Goal: Task Accomplishment & Management: Complete application form

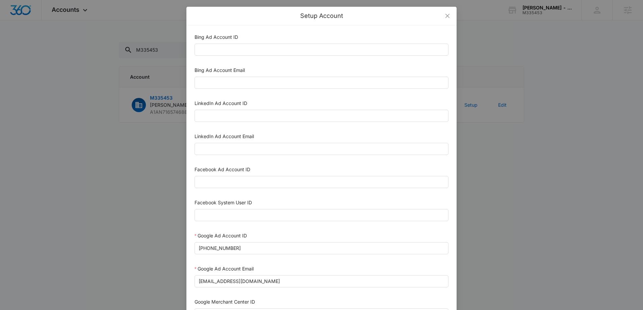
scroll to position [53, 0]
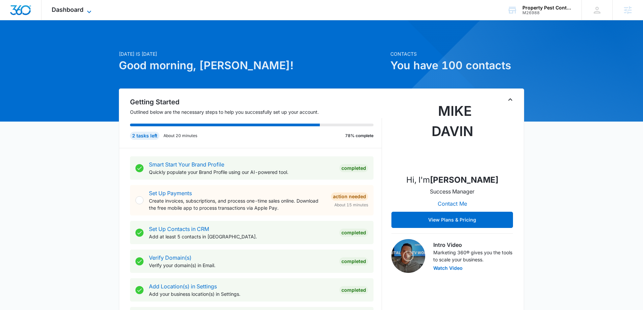
click at [76, 11] on span "Dashboard" at bounding box center [68, 9] width 32 height 7
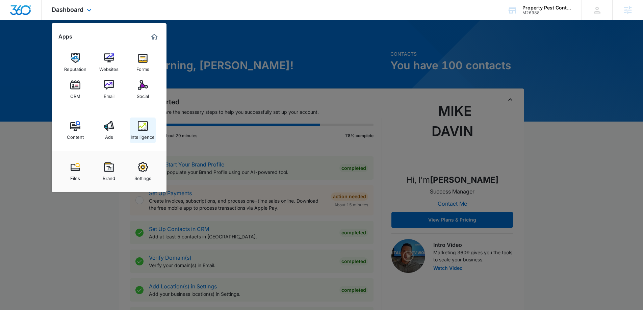
click at [140, 130] on img at bounding box center [143, 126] width 10 height 10
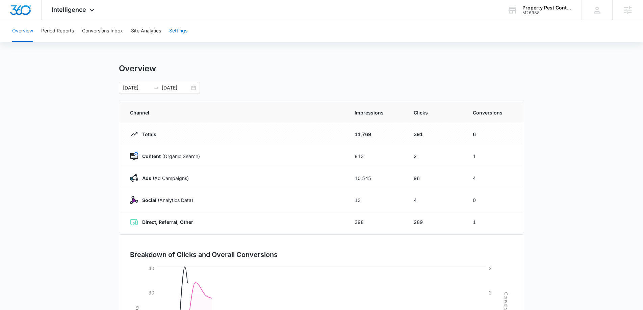
click at [182, 29] on button "Settings" at bounding box center [178, 31] width 18 height 22
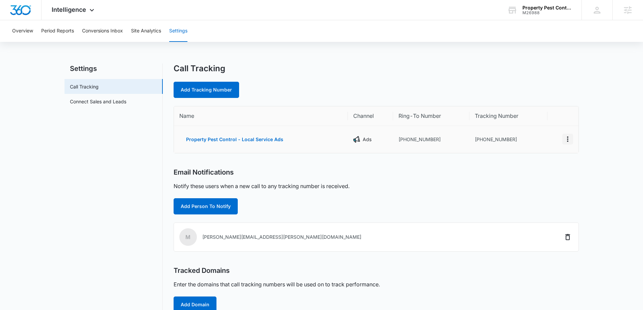
click at [566, 140] on icon "Actions" at bounding box center [568, 139] width 8 height 8
click at [537, 131] on div "Edit" at bounding box center [536, 132] width 14 height 5
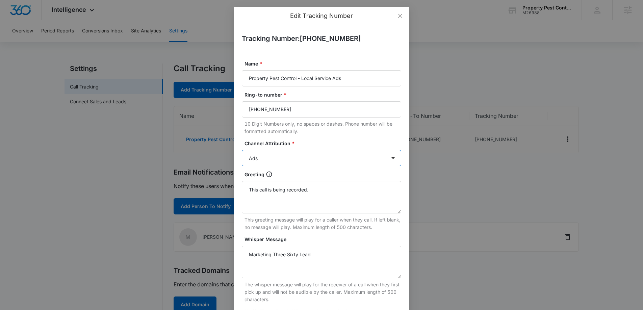
click at [285, 159] on select "Ads Local Service Ads Content Social Other" at bounding box center [321, 158] width 159 height 16
select select "OTHER"
click at [242, 150] on select "Ads Local Service Ads Content Social Other" at bounding box center [321, 158] width 159 height 16
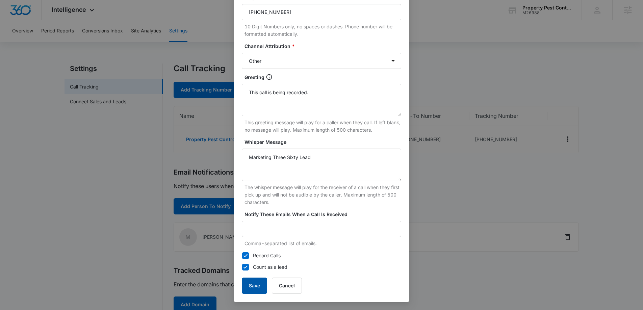
click at [258, 286] on button "Save" at bounding box center [254, 286] width 25 height 16
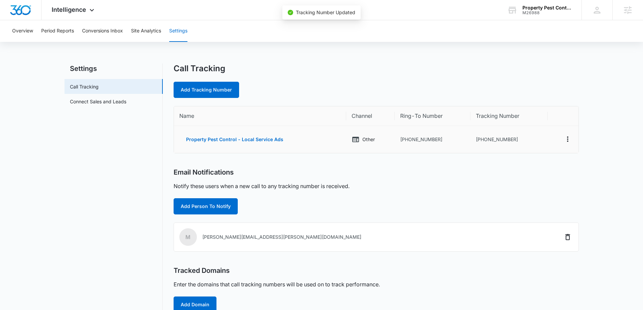
scroll to position [91, 0]
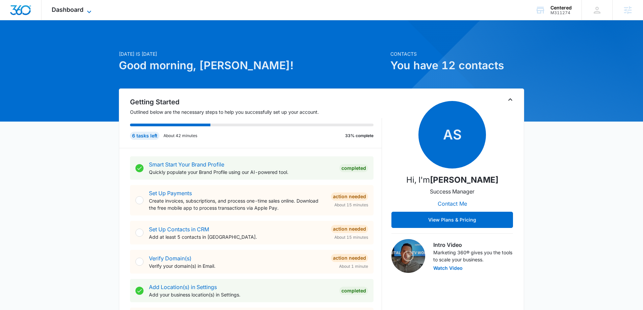
click at [88, 11] on icon at bounding box center [89, 12] width 8 height 8
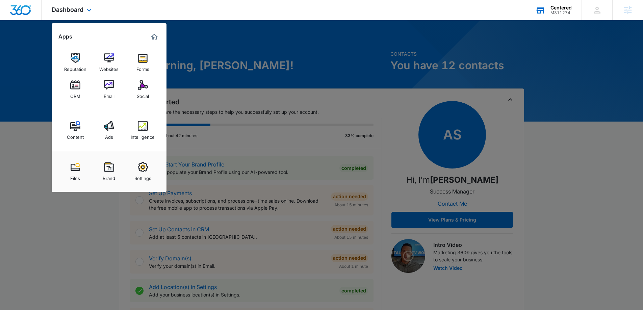
click at [568, 9] on div "Centered" at bounding box center [560, 7] width 21 height 5
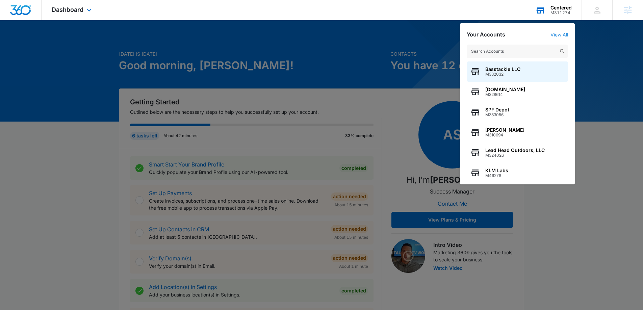
click at [554, 35] on link "View All" at bounding box center [559, 35] width 18 height 6
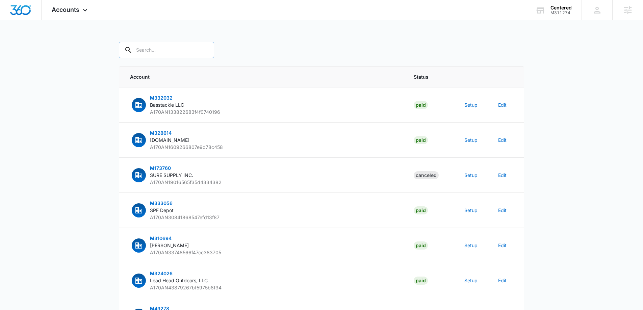
click at [152, 50] on input "text" at bounding box center [166, 50] width 95 height 16
paste input "M311274"
type input "M311274"
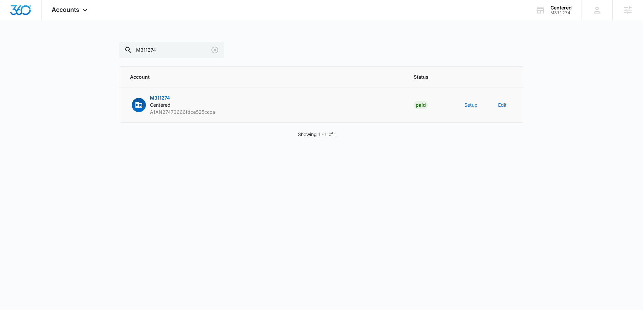
click at [462, 106] on td "Setup" at bounding box center [473, 104] width 34 height 35
click at [464, 106] on td "Setup" at bounding box center [473, 104] width 34 height 35
click at [467, 106] on button "Setup" at bounding box center [470, 104] width 13 height 7
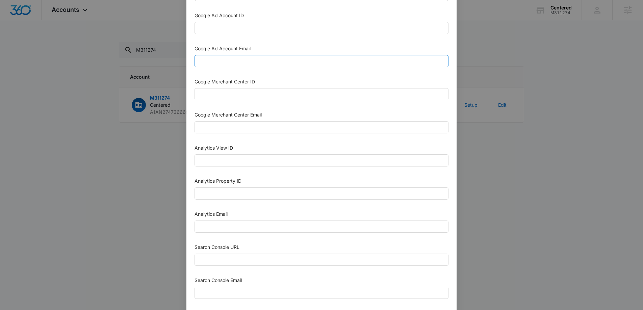
scroll to position [222, 0]
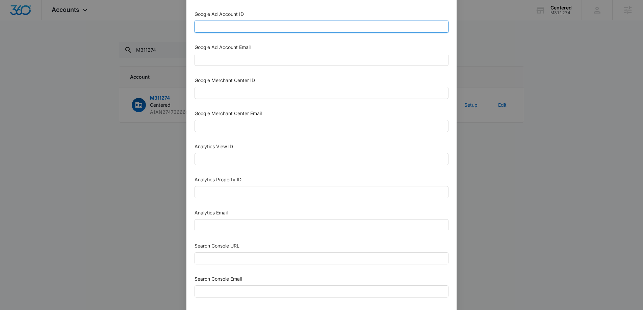
click at [216, 26] on input "Google Ad Account ID" at bounding box center [322, 27] width 254 height 12
paste input "655-139-5021"
click at [210, 28] on input "655-139-5021" at bounding box center [322, 27] width 254 height 12
type input "655-139-5021"
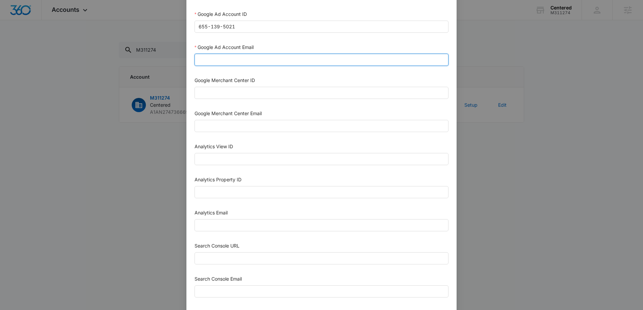
click at [216, 56] on input "Google Ad Account Email" at bounding box center [322, 60] width 254 height 12
paste input "M360+Accounts1023@madwiremedia.com"
type input "M360+Accounts1023@madwiremedia.com"
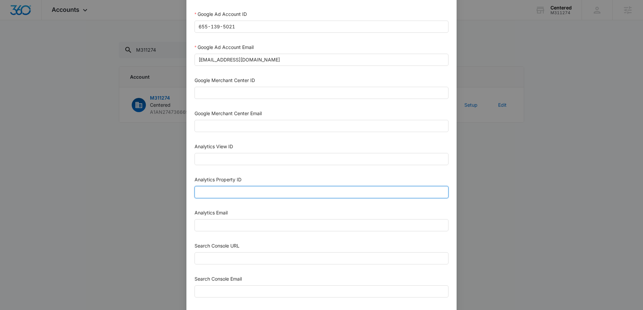
click at [271, 188] on input "Analytics Property ID" at bounding box center [322, 192] width 254 height 12
paste input "487288725"
type input "487288725"
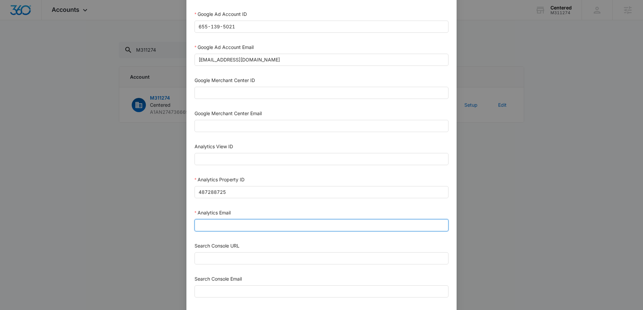
click at [238, 229] on input "Analytics Email" at bounding box center [322, 225] width 254 height 12
type input "m360+accounts1025@madwiremedia.com"
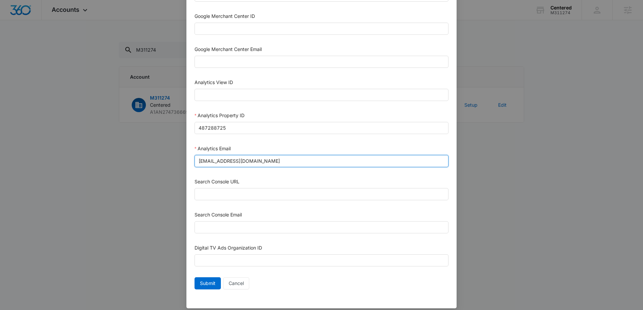
scroll to position [286, 0]
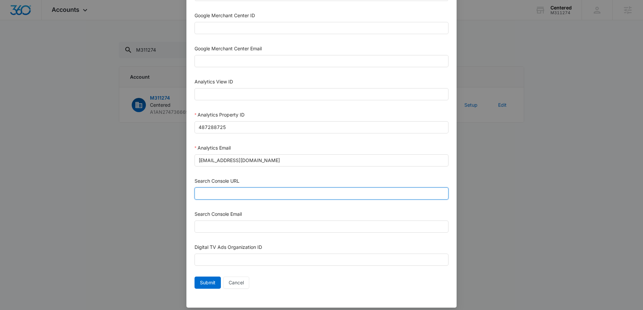
click at [239, 191] on input "Search Console URL" at bounding box center [322, 193] width 254 height 12
paste input "https://www.centeredspa.com/"
type input "https://www.centeredspa.com/"
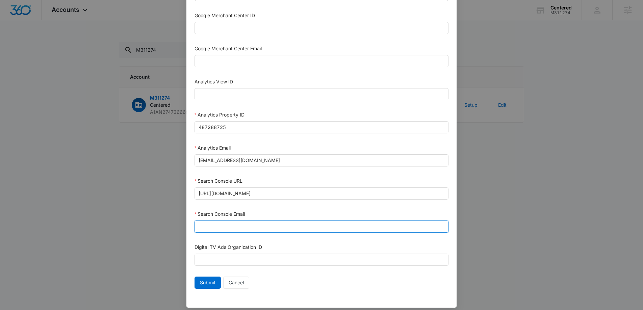
click at [237, 223] on input "Search Console Email" at bounding box center [322, 227] width 254 height 12
type input "m360+accounts1023@madwiremedia.com"
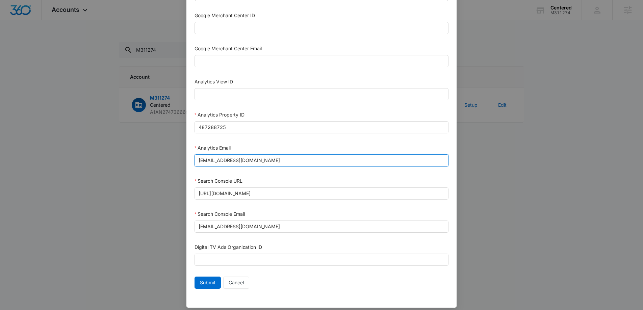
click at [260, 159] on input "m360+accounts1025@madwiremedia.com" at bounding box center [322, 160] width 254 height 12
click at [260, 159] on input "Analytics Email" at bounding box center [322, 160] width 254 height 12
type input "m360+accounts1023@madwiremedia.com"
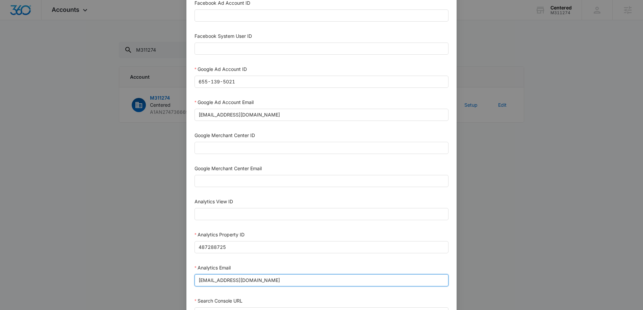
scroll to position [292, 0]
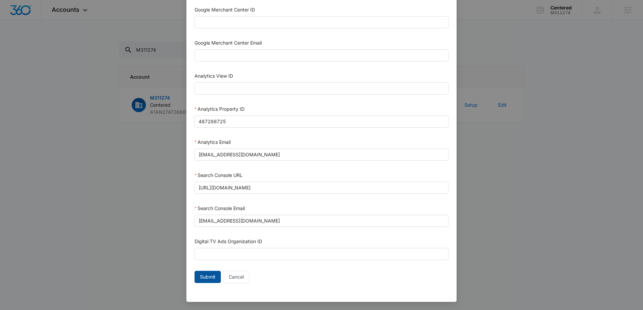
click at [210, 277] on span "Submit" at bounding box center [208, 276] width 16 height 7
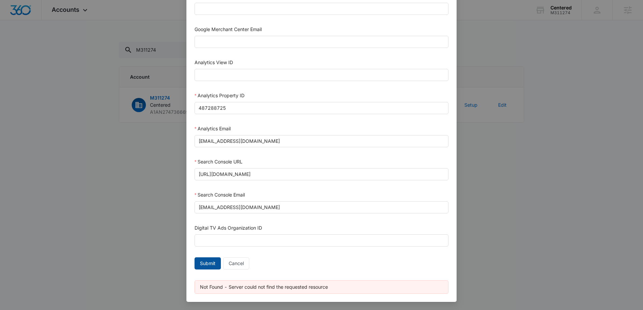
scroll to position [0, 0]
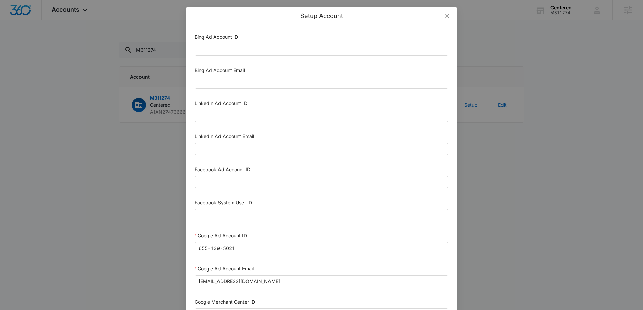
click at [449, 16] on icon "close" at bounding box center [447, 15] width 5 height 5
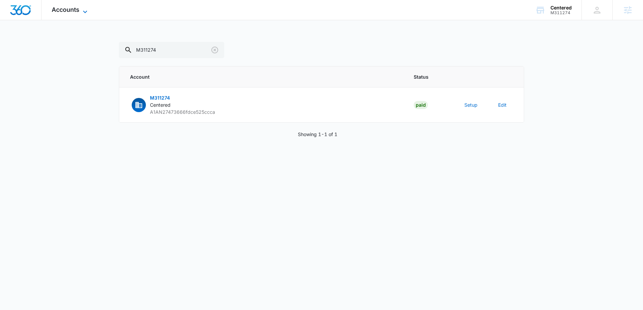
click at [81, 9] on icon at bounding box center [85, 12] width 8 height 8
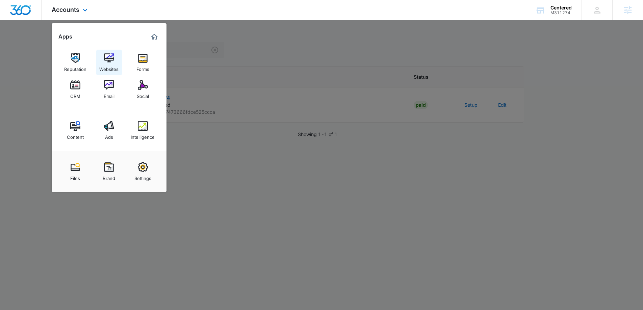
click at [115, 59] on link "Websites" at bounding box center [109, 63] width 26 height 26
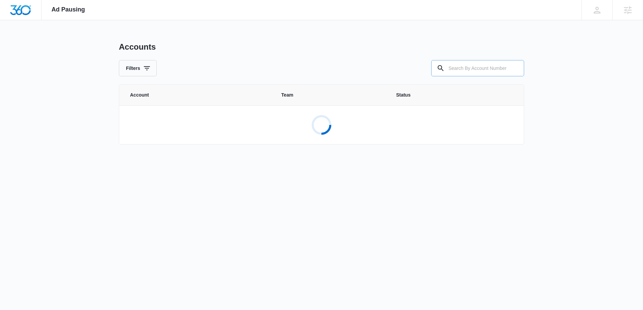
click at [485, 68] on input "text" at bounding box center [477, 68] width 93 height 16
paste input "M311274"
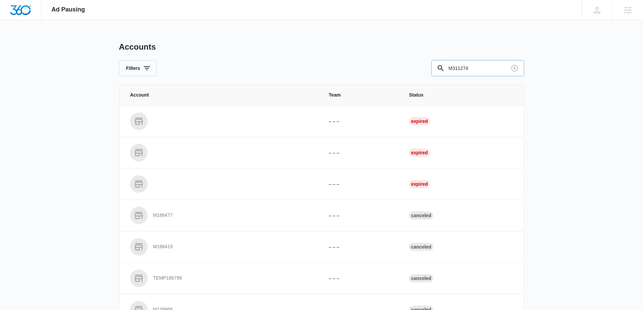
type input "M311274"
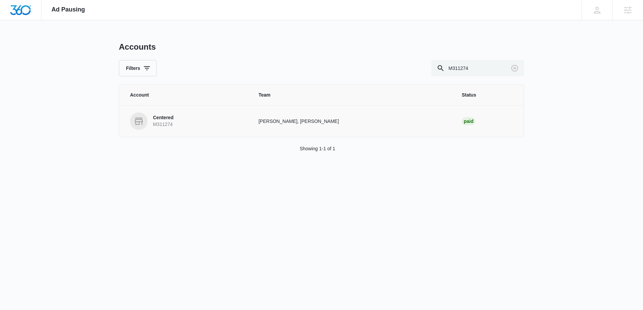
click at [197, 113] on link "Centered M311274" at bounding box center [186, 121] width 112 height 18
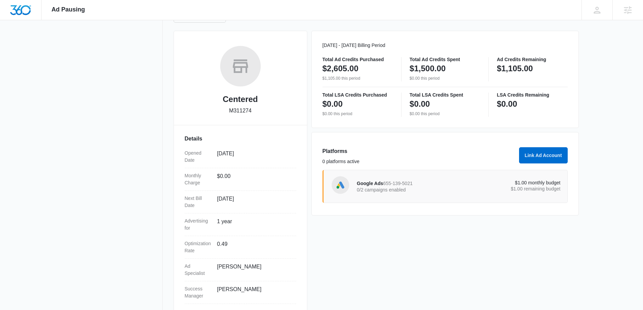
scroll to position [85, 0]
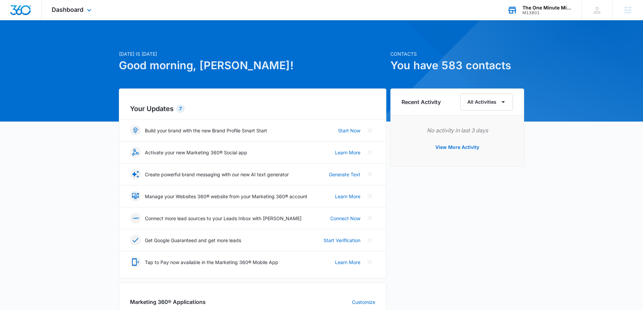
click at [559, 9] on div "The One Minute Miracle, Inc" at bounding box center [546, 7] width 49 height 5
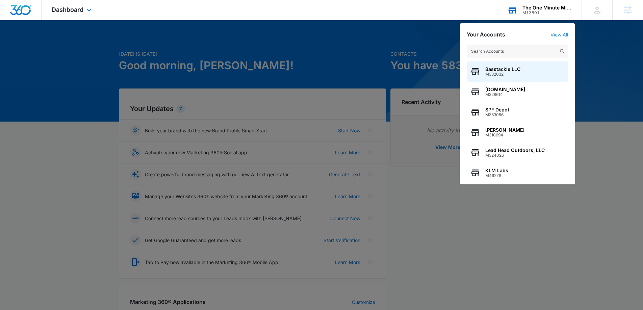
click at [560, 34] on link "View All" at bounding box center [559, 35] width 18 height 6
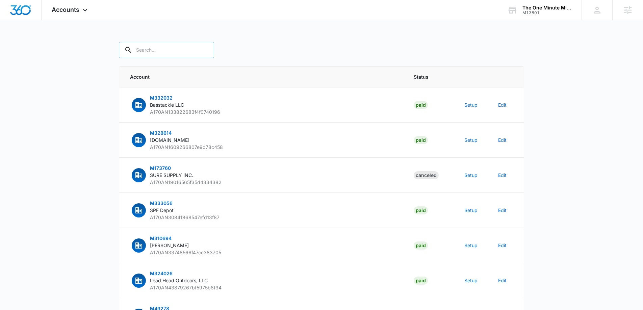
click at [178, 56] on input "text" at bounding box center [166, 50] width 95 height 16
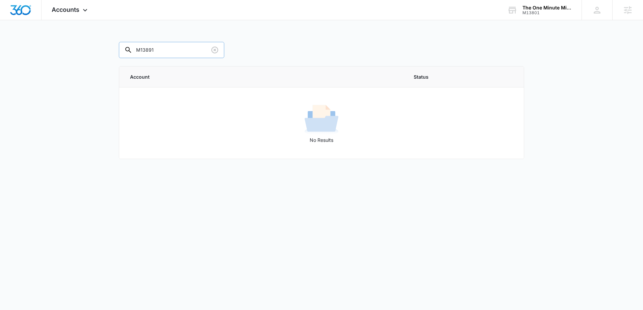
click at [151, 49] on input "M13891" at bounding box center [171, 50] width 105 height 16
type input "M13801"
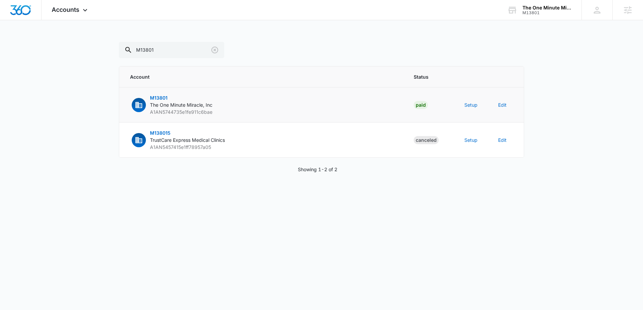
click at [473, 109] on td "Setup" at bounding box center [473, 104] width 34 height 35
click at [473, 105] on button "Setup" at bounding box center [470, 104] width 13 height 7
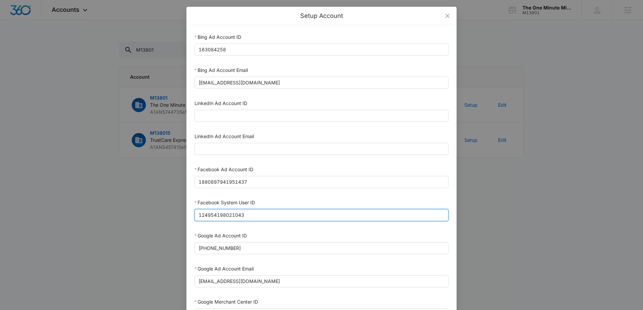
click at [257, 214] on input "124954198021043" at bounding box center [322, 215] width 254 height 12
paste input "023954259108897"
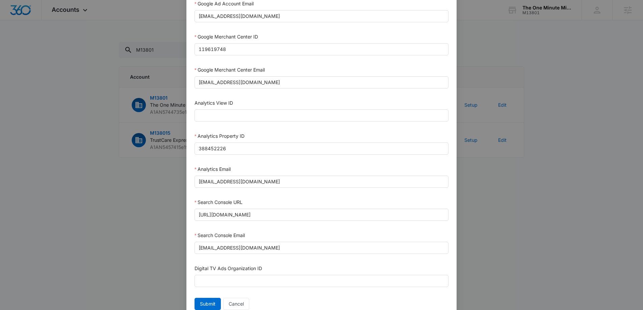
scroll to position [266, 0]
type input "1023954259108897"
click at [233, 302] on span "Cancel" at bounding box center [236, 302] width 15 height 7
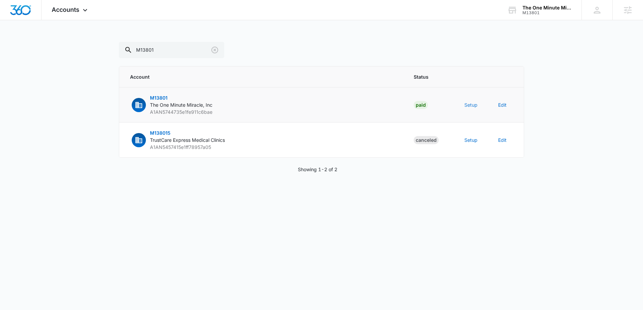
click at [469, 106] on button "Setup" at bounding box center [470, 104] width 13 height 7
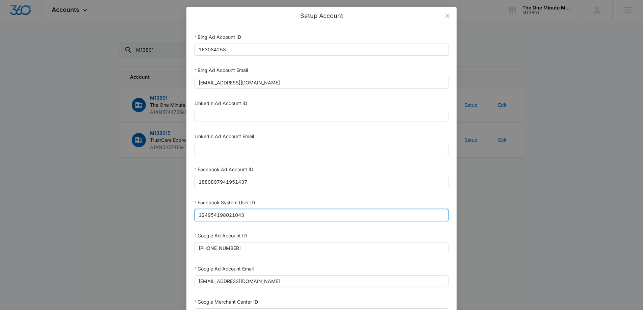
drag, startPoint x: 264, startPoint y: 217, endPoint x: 140, endPoint y: 213, distance: 123.3
click at [140, 213] on div "Setup Account Bing Ad Account ID 163084258 Bing Ad Account Email bing_reseller_…" at bounding box center [321, 155] width 643 height 310
paste input "023954259108897"
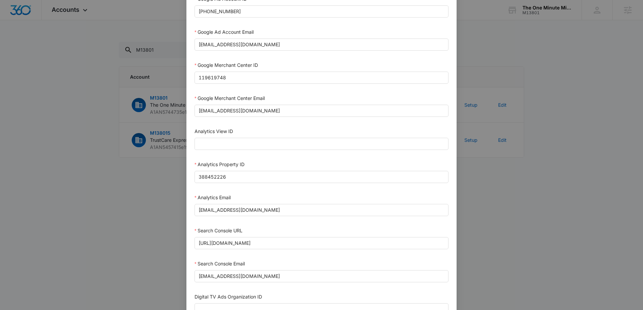
scroll to position [292, 0]
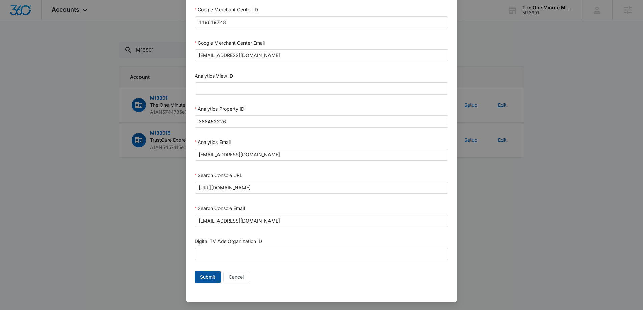
type input "1023954259108897"
click at [202, 279] on span "Submit" at bounding box center [208, 276] width 16 height 7
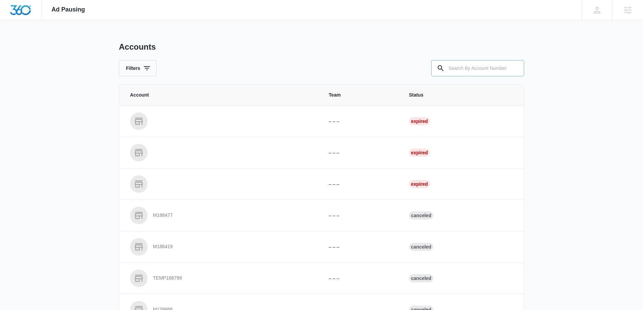
click at [456, 68] on input "text" at bounding box center [477, 68] width 93 height 16
paste input "M13801"
type input "M13801"
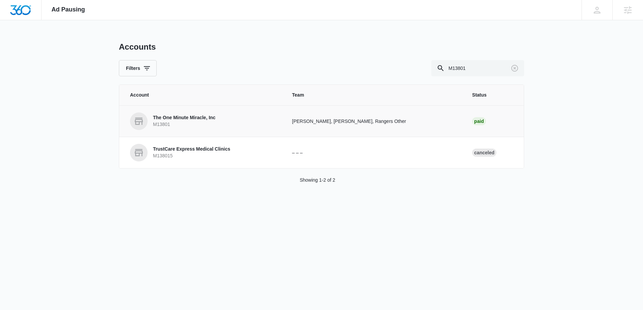
click at [188, 118] on p "The One Minute Miracle, Inc" at bounding box center [184, 117] width 62 height 7
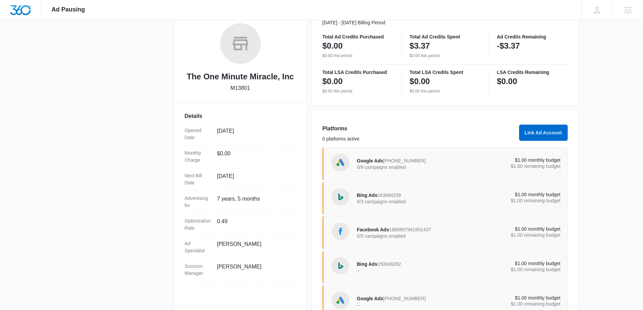
scroll to position [135, 0]
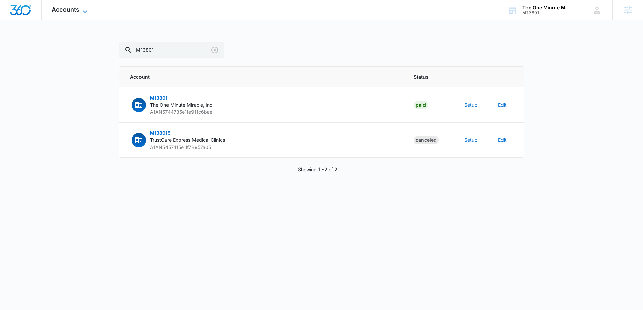
click at [72, 8] on span "Accounts" at bounding box center [66, 9] width 28 height 7
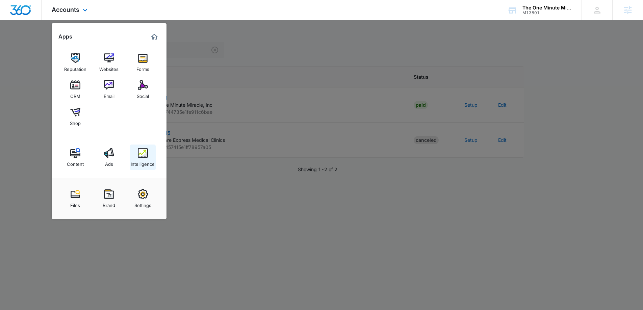
click at [147, 151] on img at bounding box center [143, 153] width 10 height 10
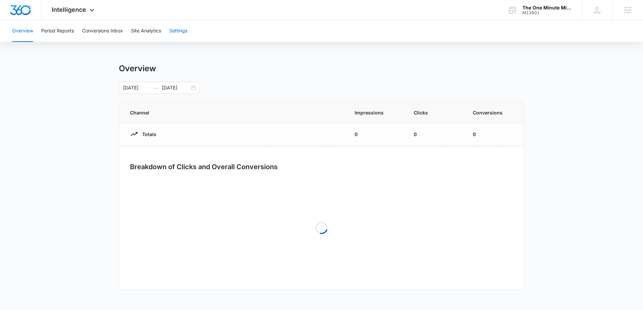
click at [171, 32] on button "Settings" at bounding box center [178, 31] width 18 height 22
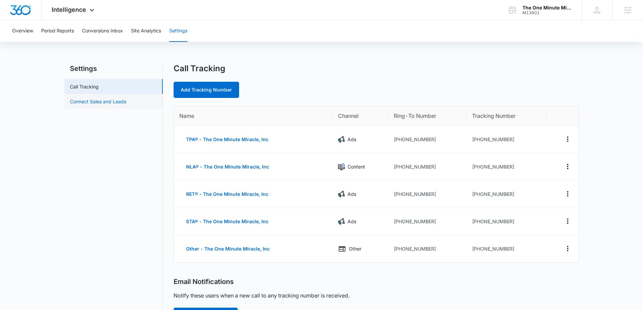
click at [93, 103] on link "Connect Sales and Leads" at bounding box center [98, 101] width 56 height 7
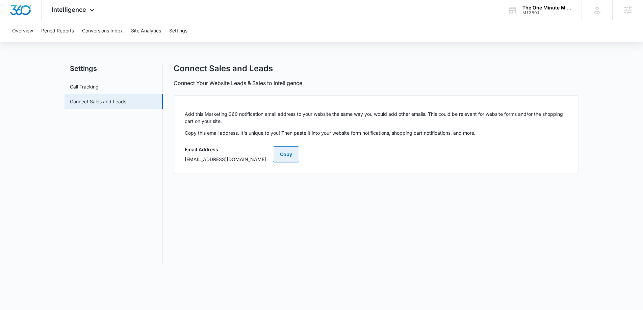
click at [299, 158] on button "Copy" at bounding box center [286, 154] width 26 height 16
click at [186, 28] on button "Settings" at bounding box center [178, 31] width 18 height 22
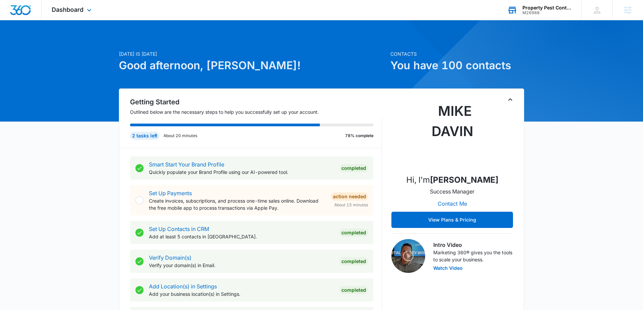
click at [526, 12] on div "M26988" at bounding box center [546, 12] width 49 height 5
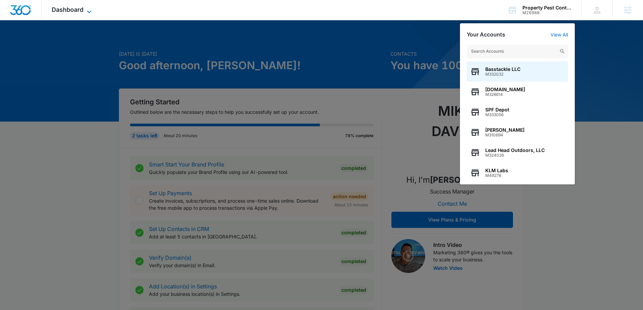
click at [89, 9] on icon at bounding box center [89, 12] width 8 height 8
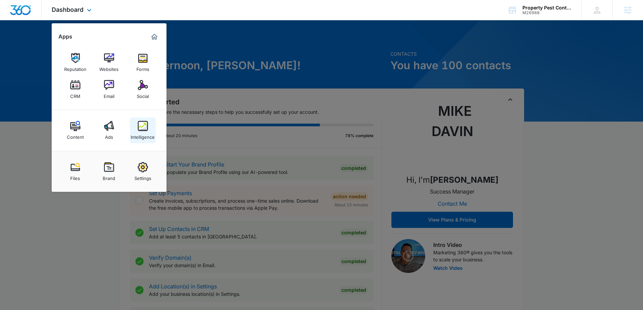
click at [139, 131] on div "Intelligence" at bounding box center [143, 135] width 24 height 9
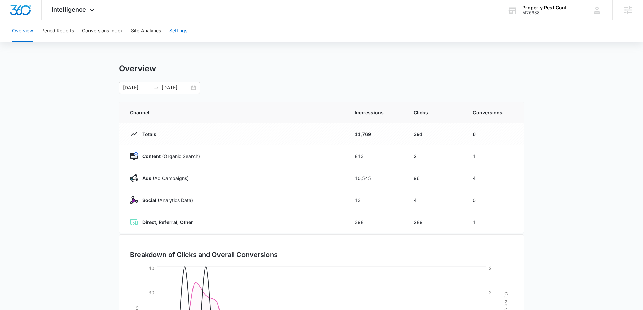
click at [175, 32] on button "Settings" at bounding box center [178, 31] width 18 height 22
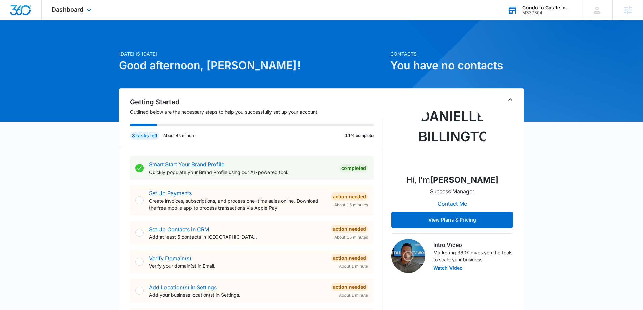
click at [536, 14] on div "M337304" at bounding box center [546, 12] width 49 height 5
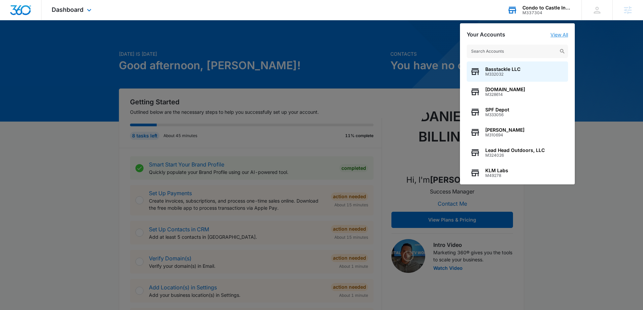
click at [561, 33] on link "View All" at bounding box center [559, 35] width 18 height 6
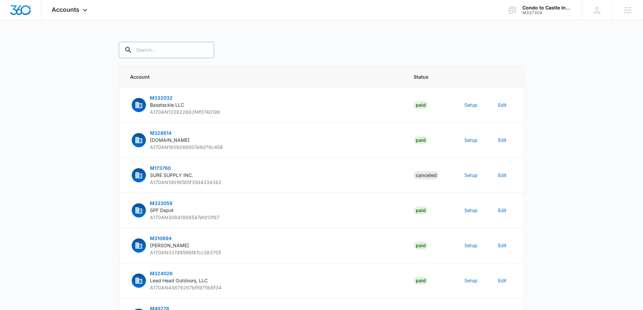
click at [149, 51] on input "text" at bounding box center [166, 50] width 95 height 16
type input "M337304"
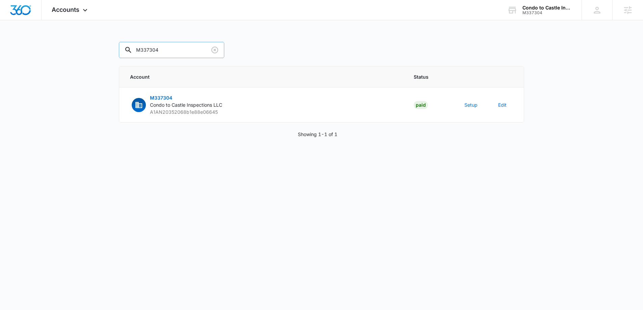
click at [161, 53] on input "M337304" at bounding box center [171, 50] width 105 height 16
click at [468, 106] on button "Setup" at bounding box center [470, 104] width 13 height 7
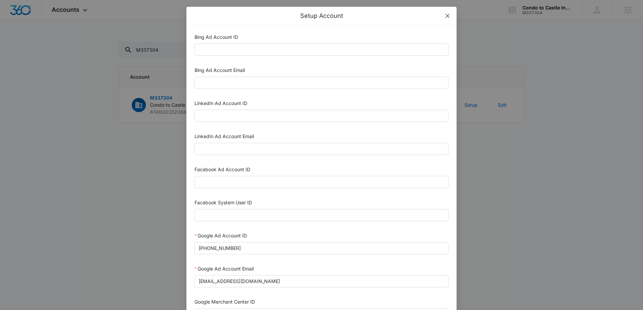
click at [448, 15] on icon "close" at bounding box center [447, 16] width 4 height 4
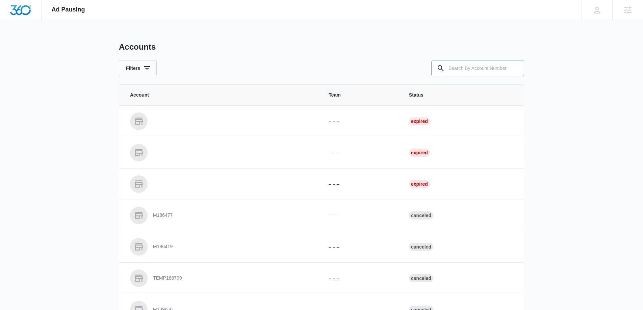
click at [465, 67] on input "text" at bounding box center [477, 68] width 93 height 16
paste input "M337304"
type input "M337304"
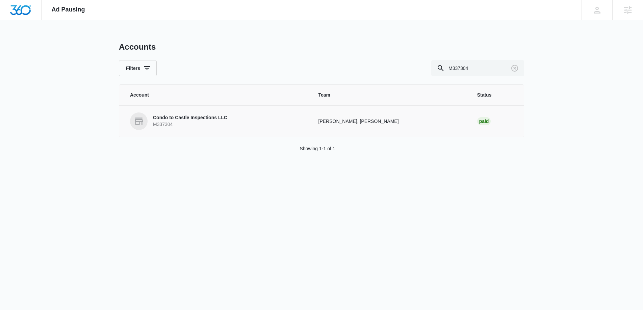
click at [167, 119] on p "Condo to Castle Inspections LLC" at bounding box center [190, 117] width 74 height 7
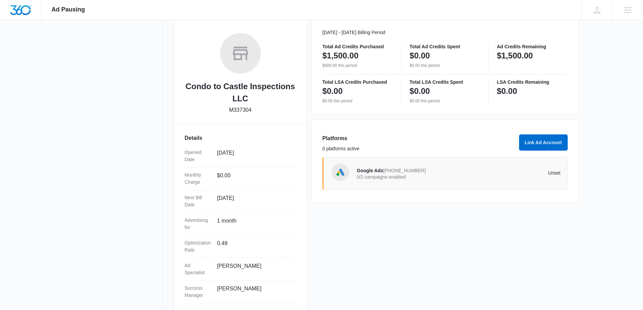
scroll to position [97, 0]
